Goal: Transaction & Acquisition: Book appointment/travel/reservation

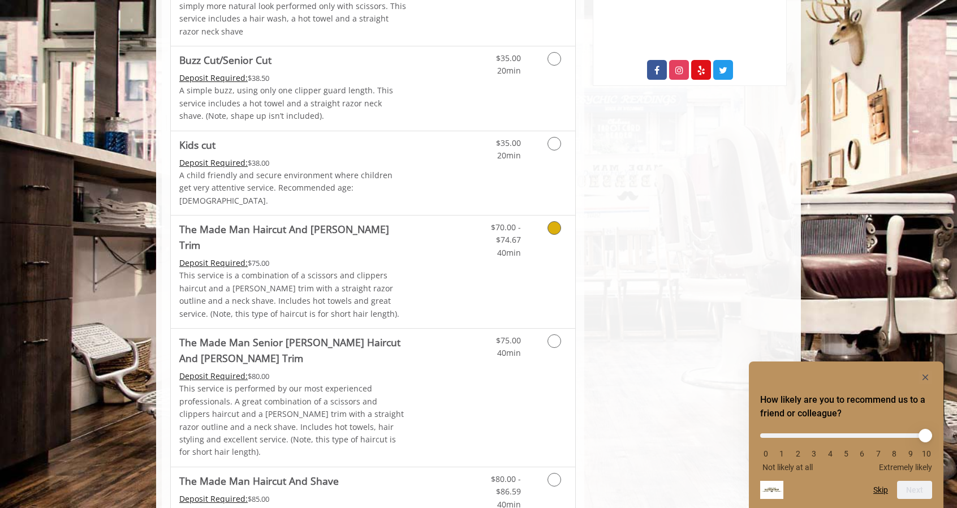
scroll to position [683, 0]
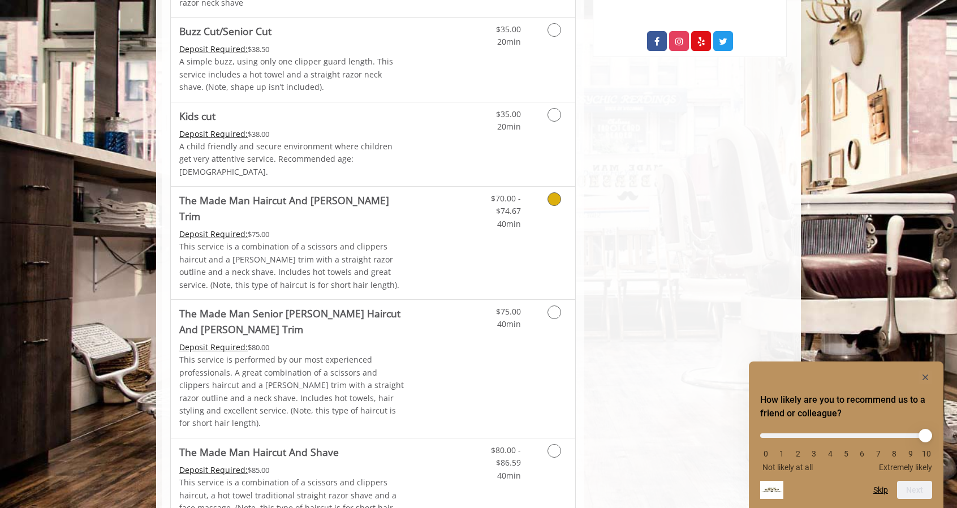
click at [552, 192] on icon "Grooming services" at bounding box center [554, 199] width 14 height 14
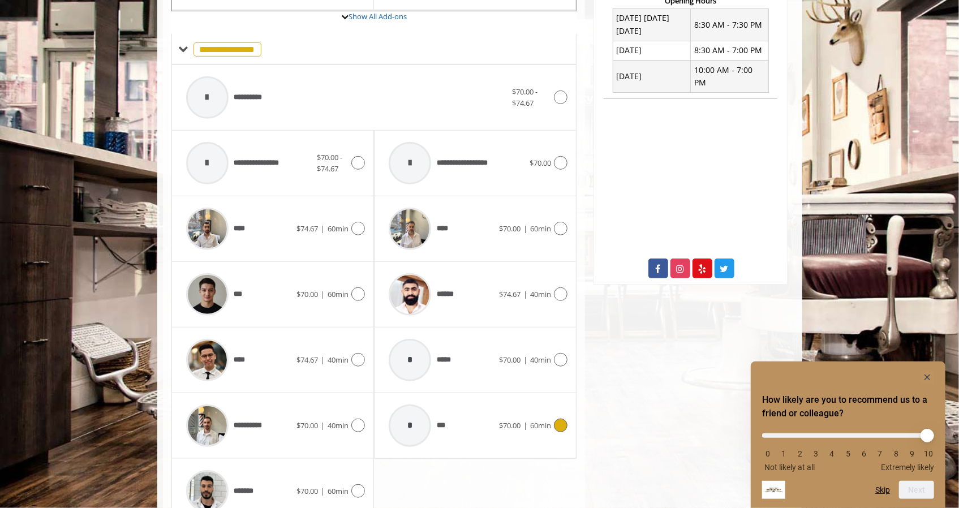
scroll to position [491, 0]
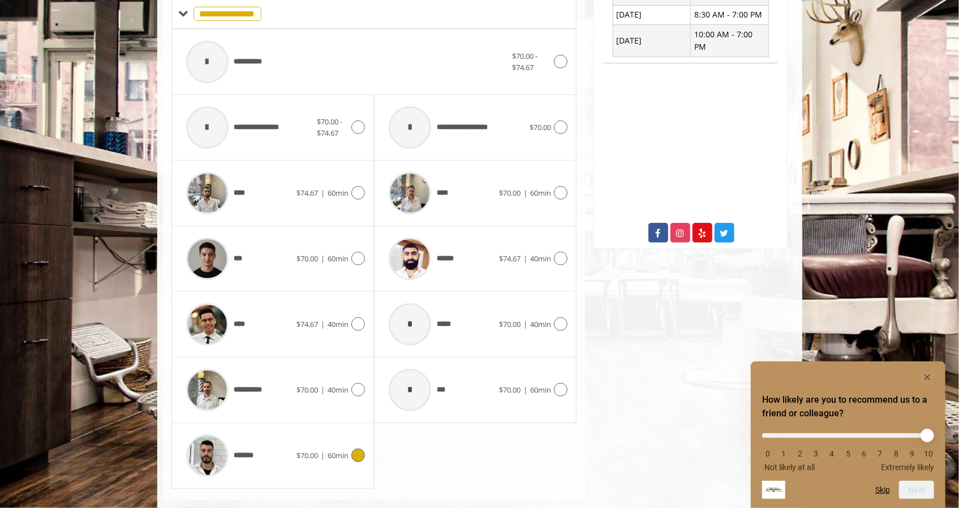
click at [358, 448] on icon at bounding box center [358, 455] width 14 height 14
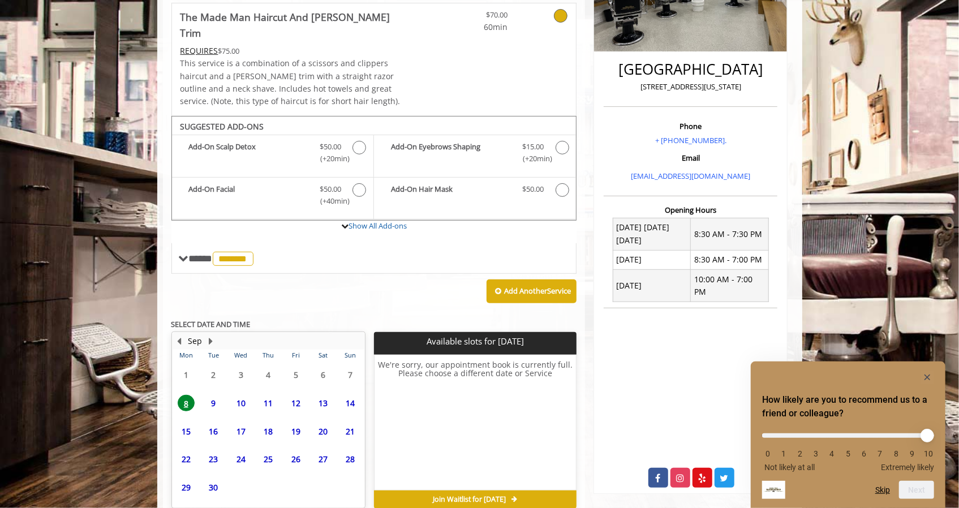
scroll to position [284, 0]
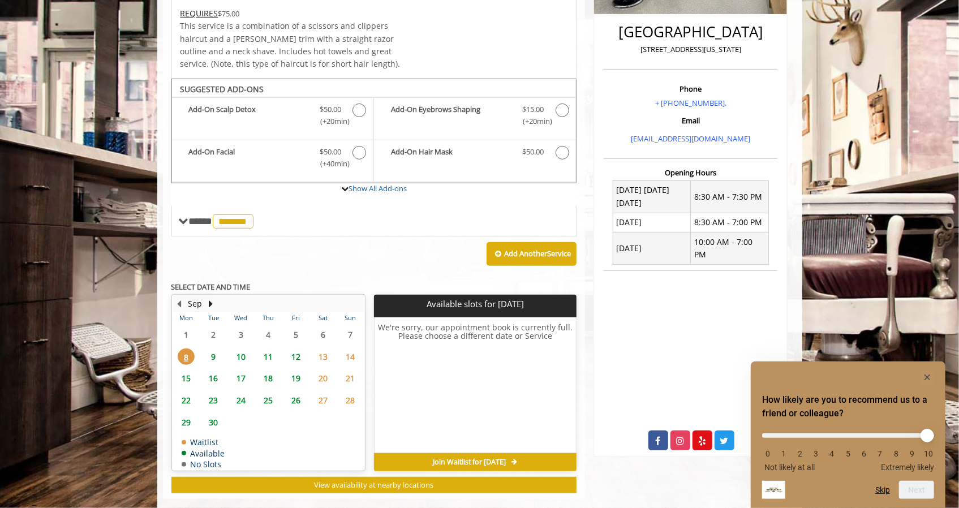
click at [214, 348] on span "9" at bounding box center [213, 356] width 17 height 16
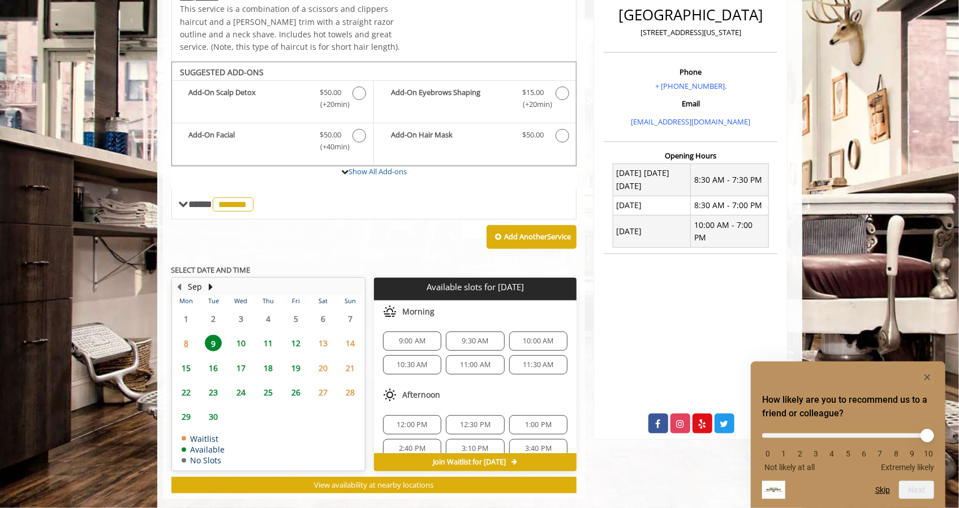
scroll to position [1, 0]
click at [453, 336] on span "9:30 AM" at bounding box center [475, 340] width 48 height 9
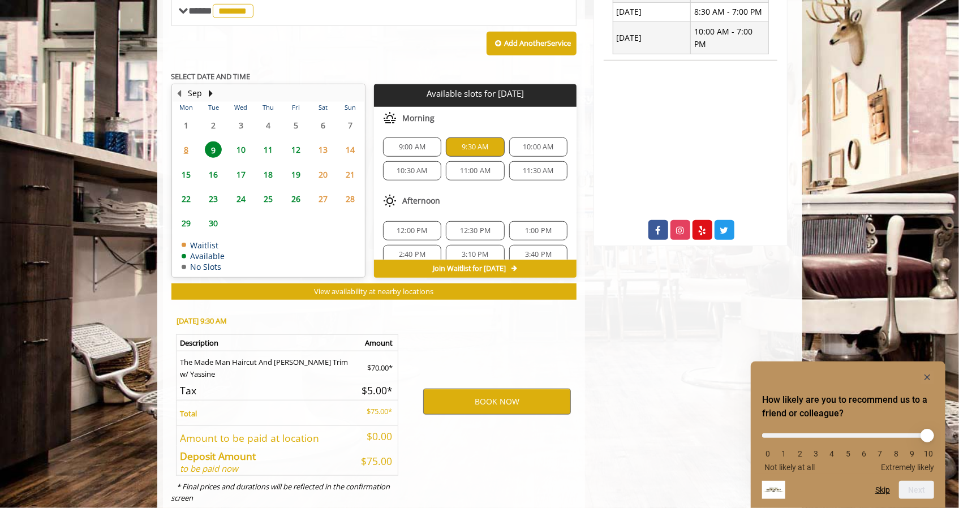
scroll to position [504, 0]
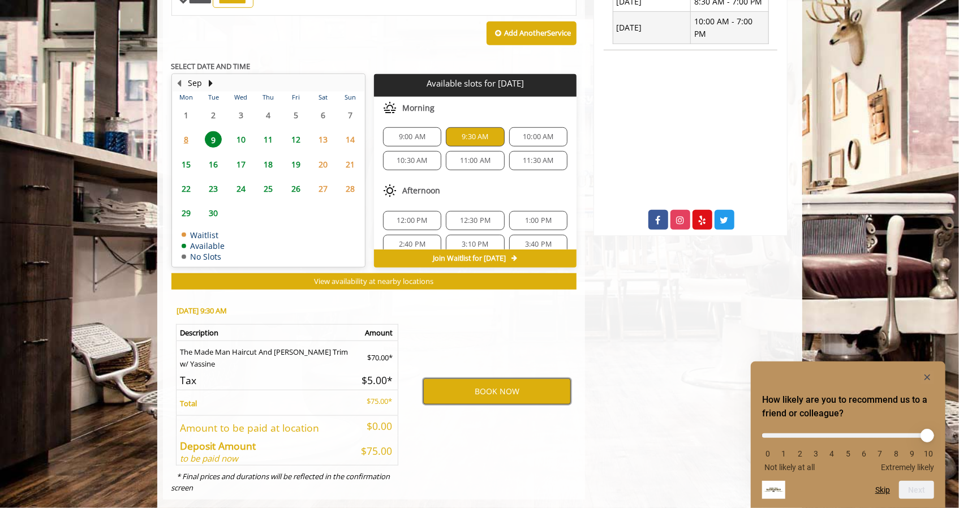
click at [494, 378] on button "BOOK NOW" at bounding box center [497, 391] width 148 height 26
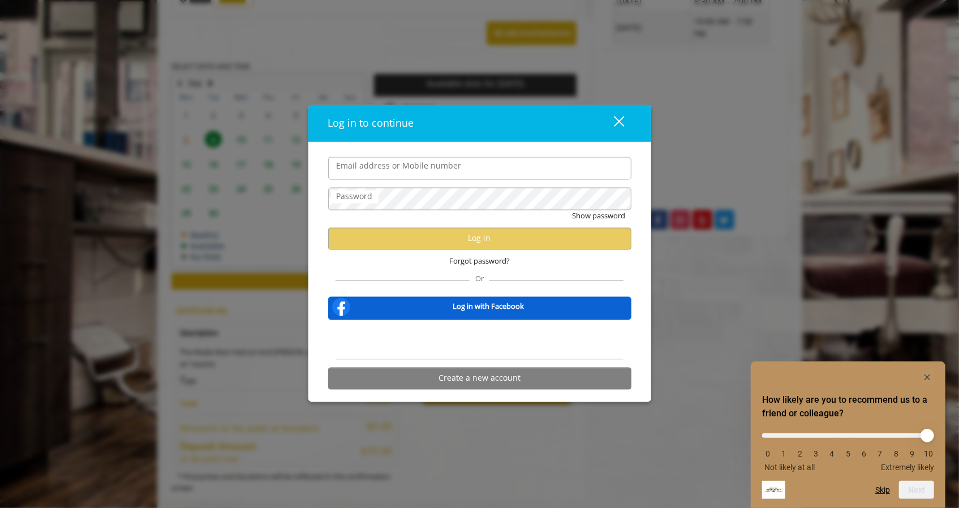
type input "**********"
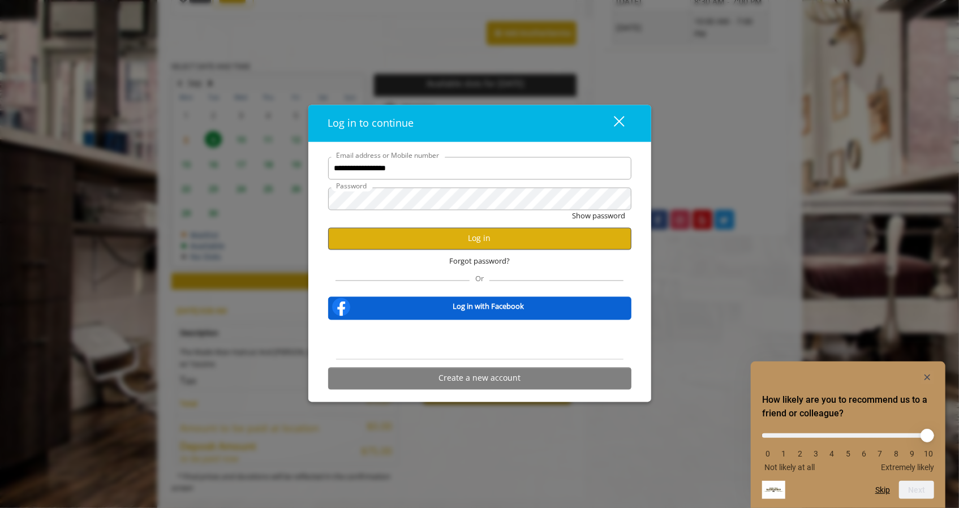
scroll to position [0, 0]
click at [621, 120] on div "close" at bounding box center [612, 123] width 23 height 17
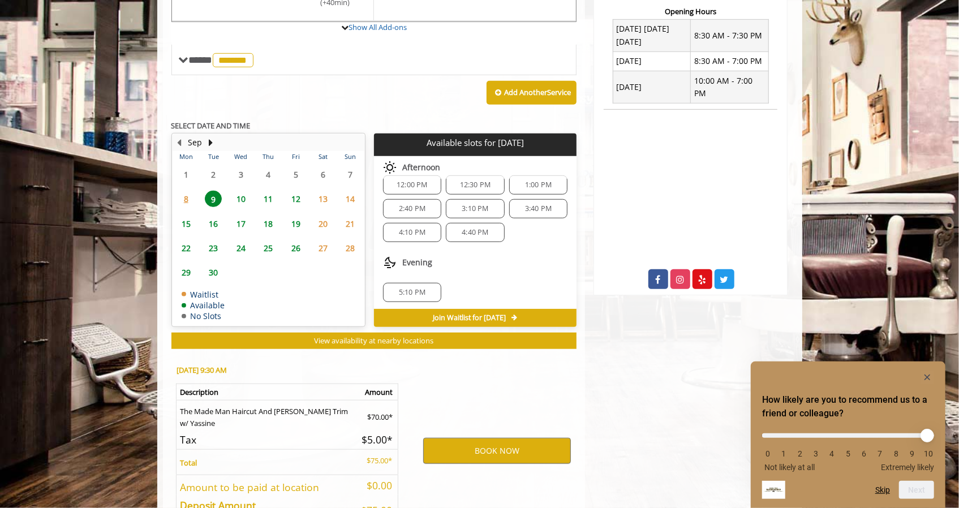
scroll to position [504, 0]
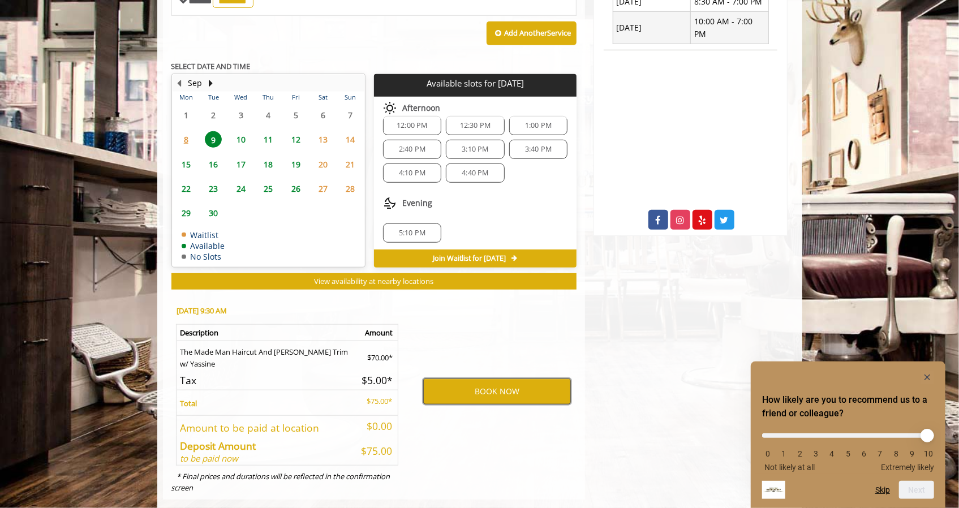
click at [480, 378] on button "BOOK NOW" at bounding box center [497, 391] width 148 height 26
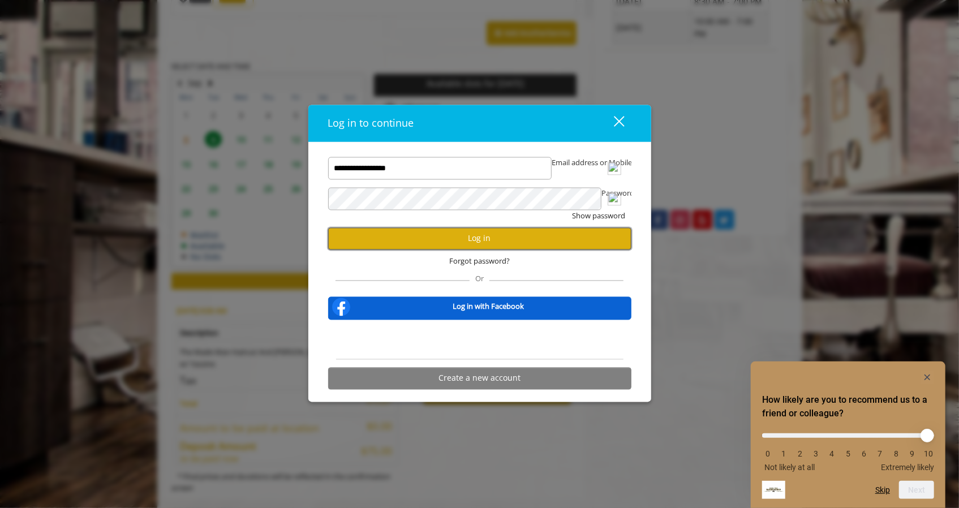
click at [482, 238] on button "Log in" at bounding box center [479, 238] width 303 height 22
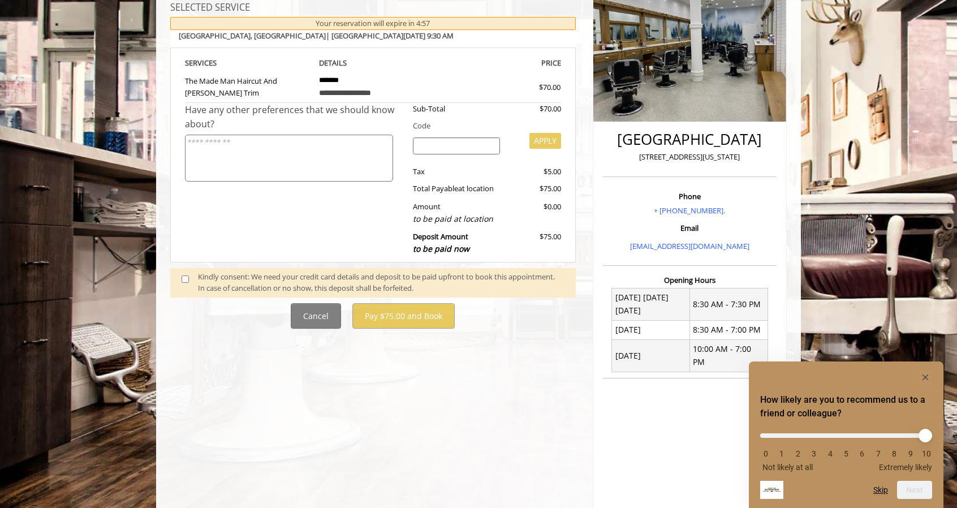
scroll to position [183, 0]
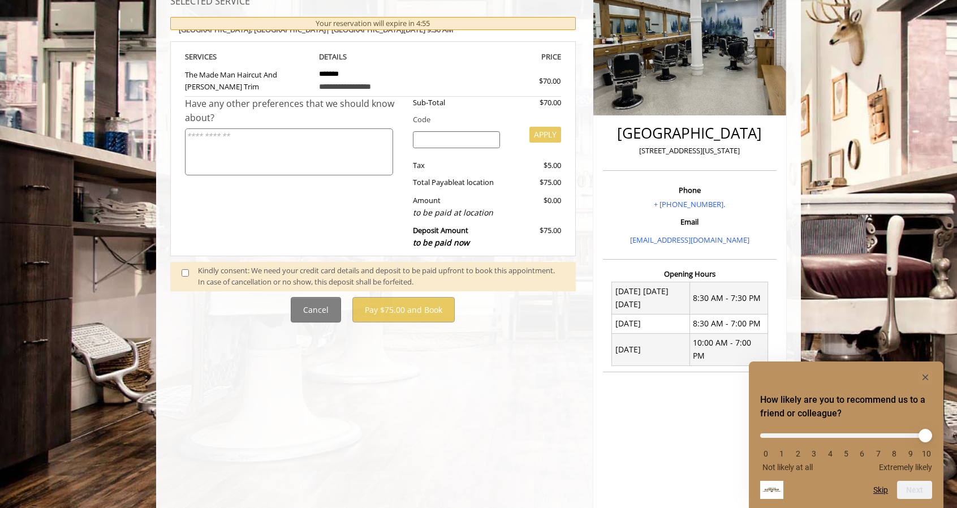
click at [188, 265] on span at bounding box center [189, 277] width 33 height 24
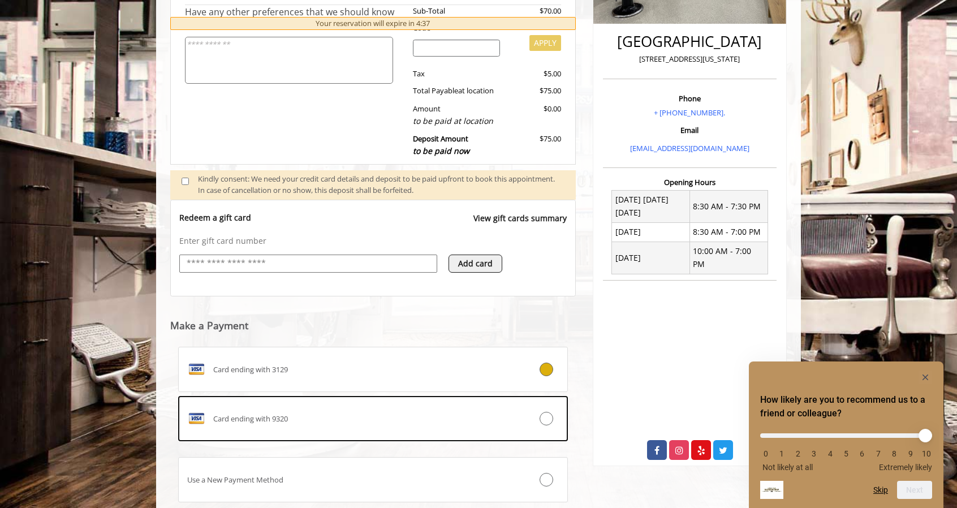
scroll to position [349, 0]
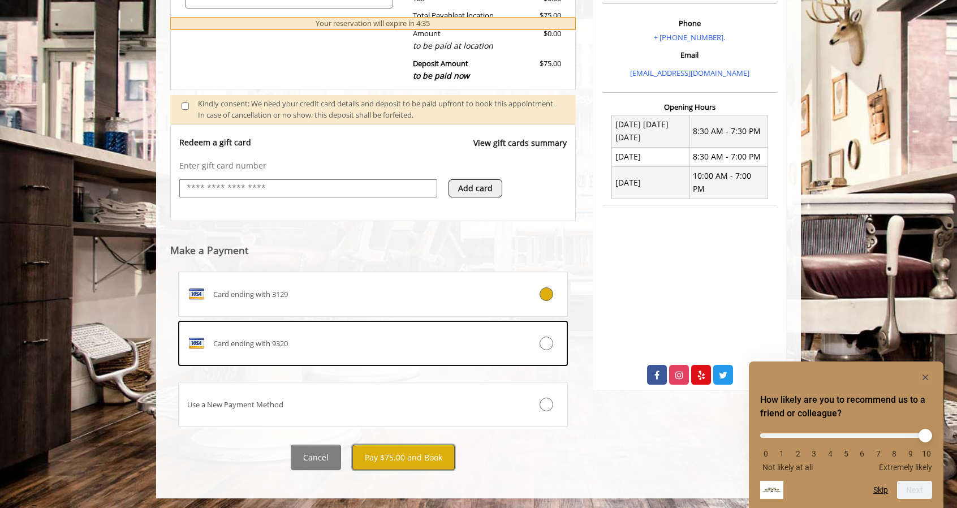
click at [428, 454] on button "Pay $75.00 and Book" at bounding box center [403, 456] width 102 height 25
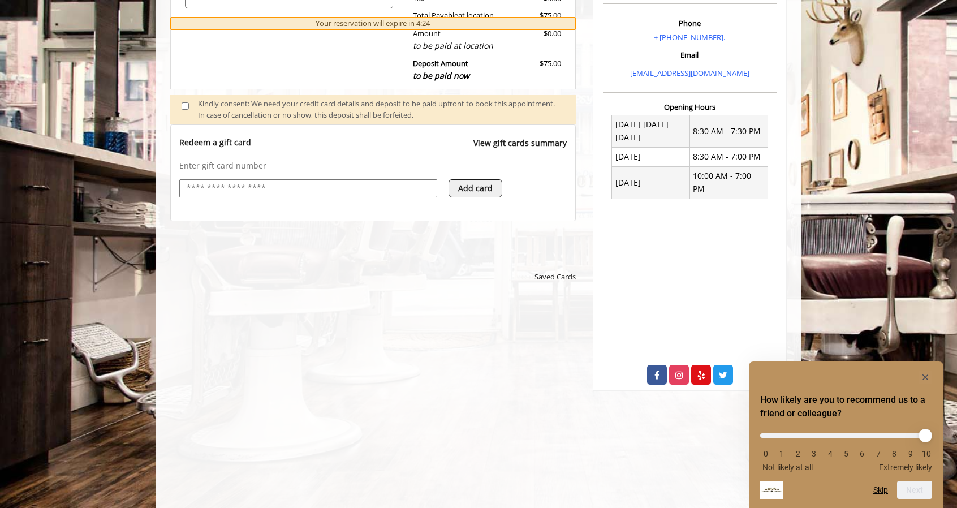
scroll to position [351, 0]
